Goal: Task Accomplishment & Management: Use online tool/utility

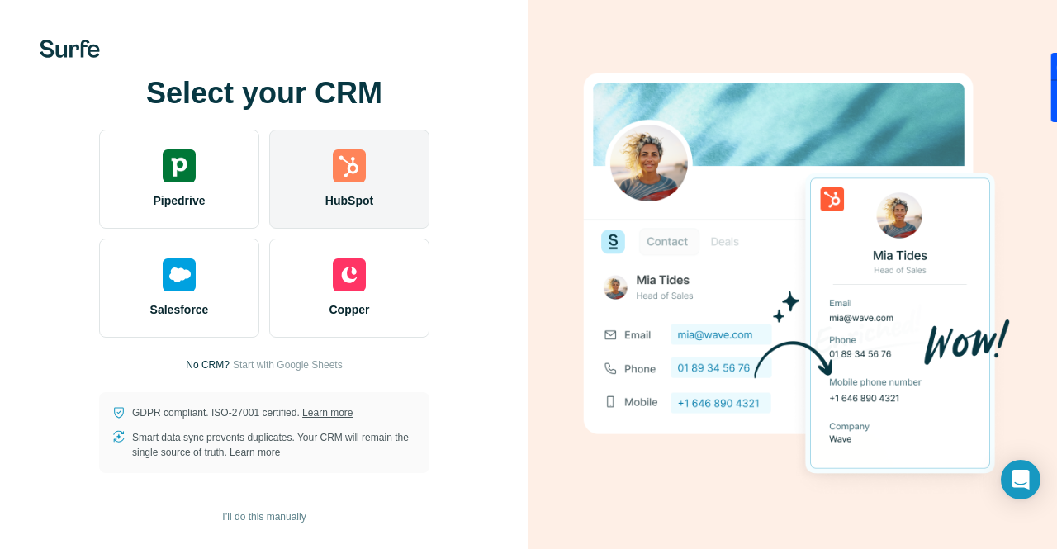
click at [378, 169] on div "HubSpot" at bounding box center [349, 179] width 160 height 99
click at [367, 181] on div "HubSpot" at bounding box center [349, 179] width 160 height 99
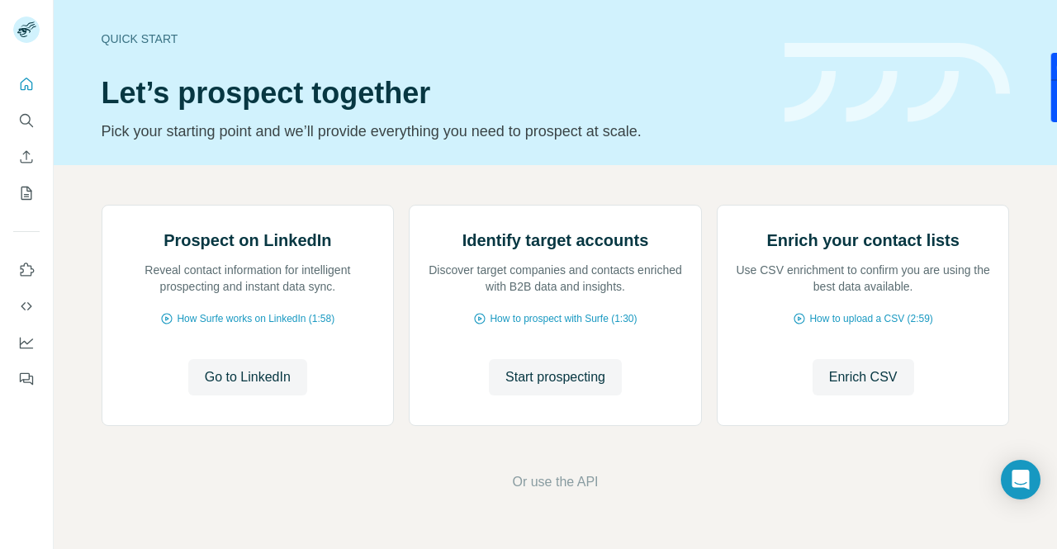
scroll to position [112, 0]
